Goal: Transaction & Acquisition: Download file/media

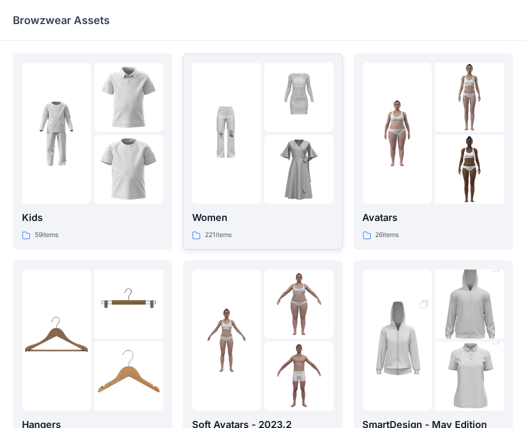
click at [249, 194] on div at bounding box center [226, 133] width 69 height 141
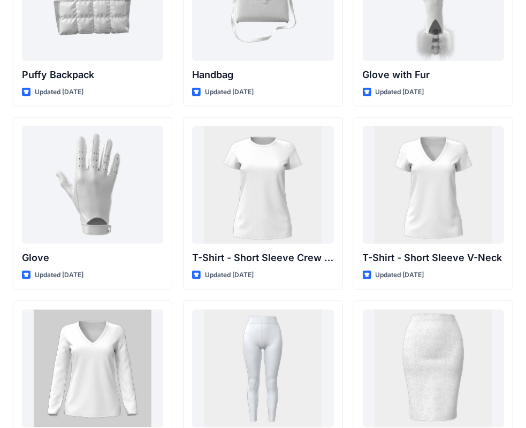
scroll to position [8408, 0]
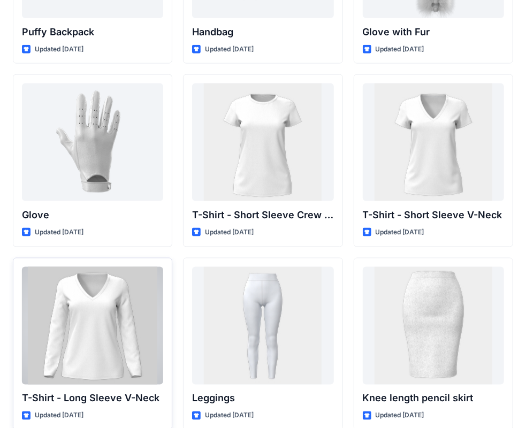
click at [85, 308] on div at bounding box center [92, 326] width 141 height 118
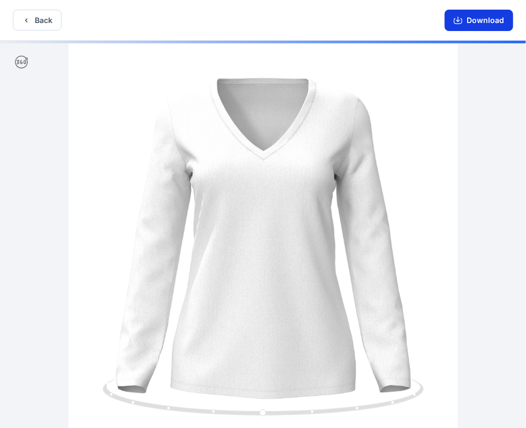
click at [472, 18] on button "Download" at bounding box center [479, 20] width 68 height 21
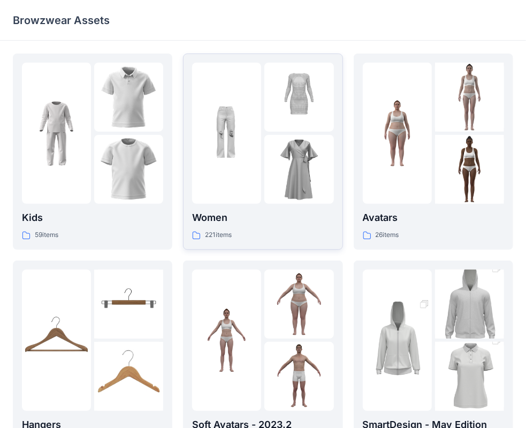
click at [245, 118] on div at bounding box center [226, 133] width 69 height 141
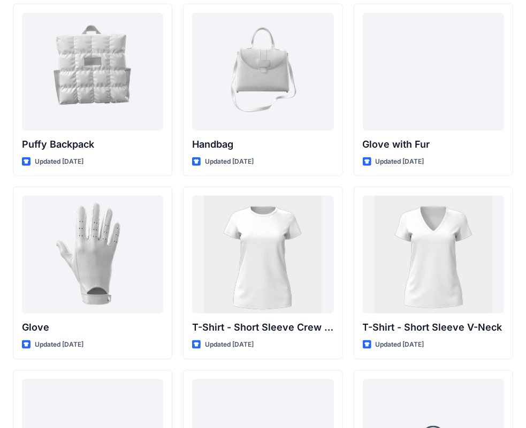
scroll to position [8445, 0]
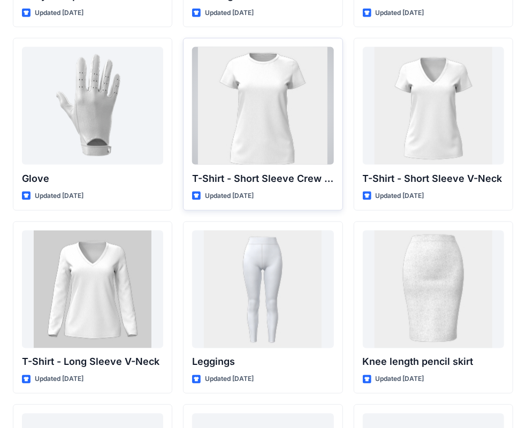
click at [256, 94] on div at bounding box center [262, 106] width 141 height 118
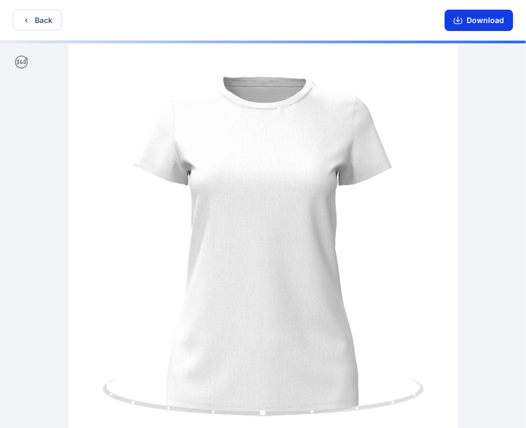
click at [462, 25] on button "Download" at bounding box center [479, 20] width 68 height 21
